Goal: Find contact information: Find contact information

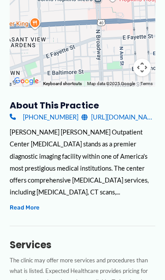
scroll to position [254, 0]
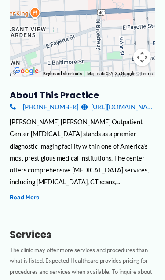
click at [60, 101] on link "[PHONE_NUMBER]" at bounding box center [44, 107] width 68 height 12
click at [61, 101] on link "[PHONE_NUMBER]" at bounding box center [44, 107] width 68 height 12
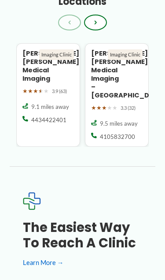
scroll to position [1110, 0]
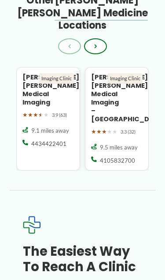
click at [36, 73] on h4 "[PERSON_NAME] [PERSON_NAME] Medical Imaging" at bounding box center [29, 90] width 14 height 34
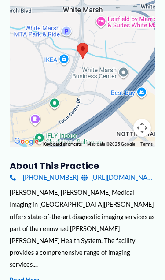
scroll to position [177, 0]
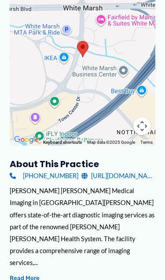
click at [64, 170] on link "(443) 442-2401" at bounding box center [44, 176] width 68 height 12
